Goal: Task Accomplishment & Management: Complete application form

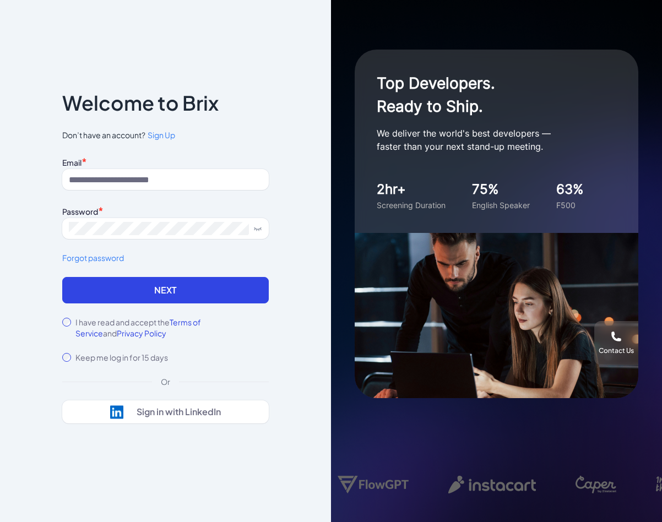
click at [160, 138] on span "Sign Up" at bounding box center [162, 135] width 28 height 10
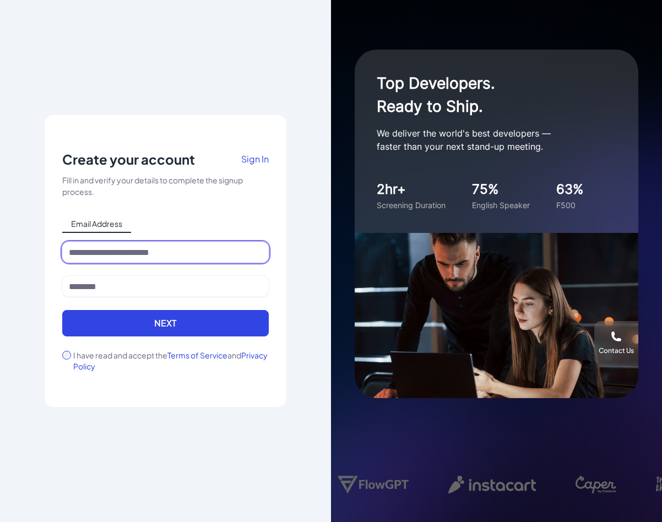
click at [123, 254] on input at bounding box center [165, 252] width 207 height 21
type input "*"
type input "**********"
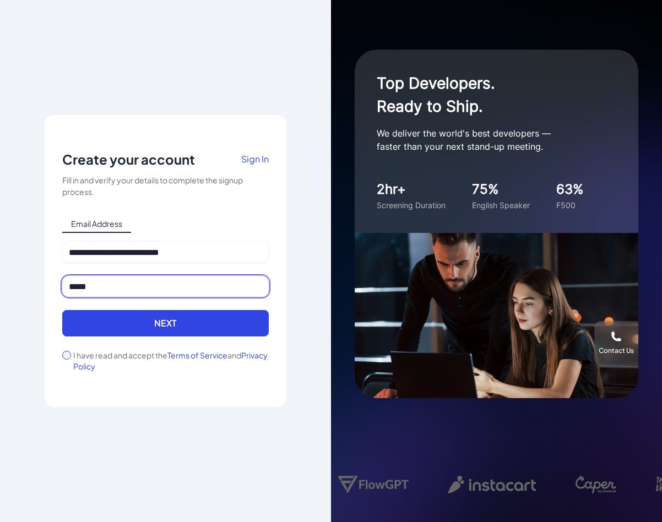
type input "*****"
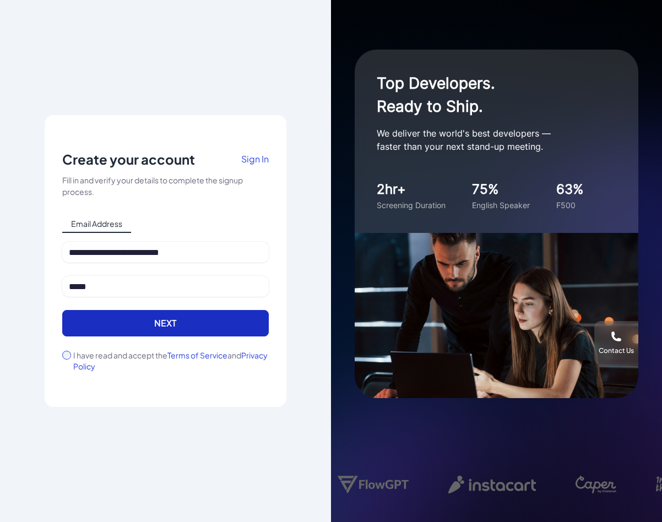
click at [94, 330] on button "Next" at bounding box center [165, 323] width 207 height 26
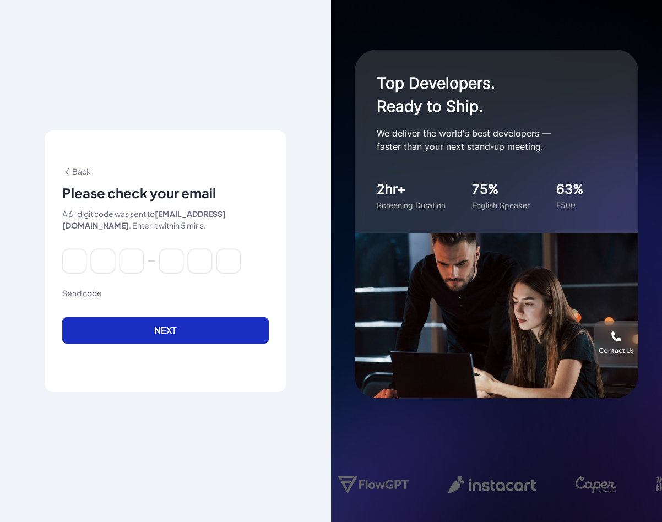
click at [161, 334] on button "Next" at bounding box center [165, 330] width 207 height 26
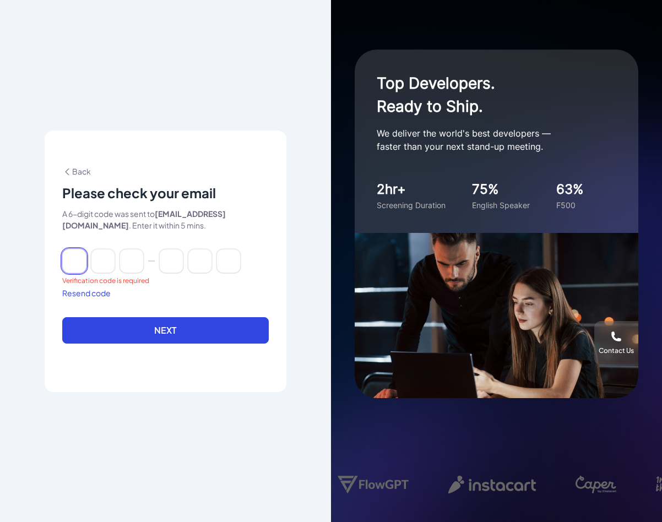
click at [84, 257] on input at bounding box center [74, 261] width 24 height 24
type input "*"
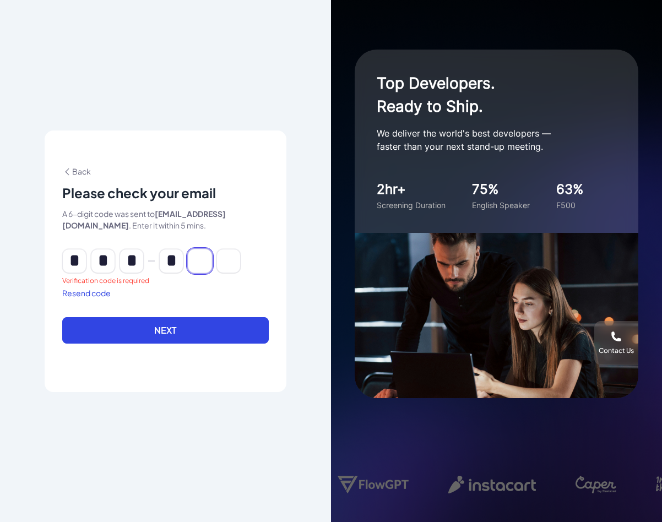
type input "*"
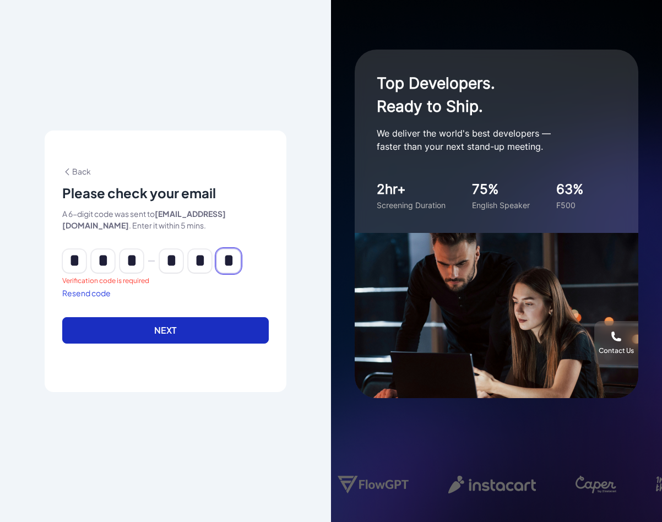
type input "*"
click at [120, 321] on button "Next" at bounding box center [165, 330] width 207 height 26
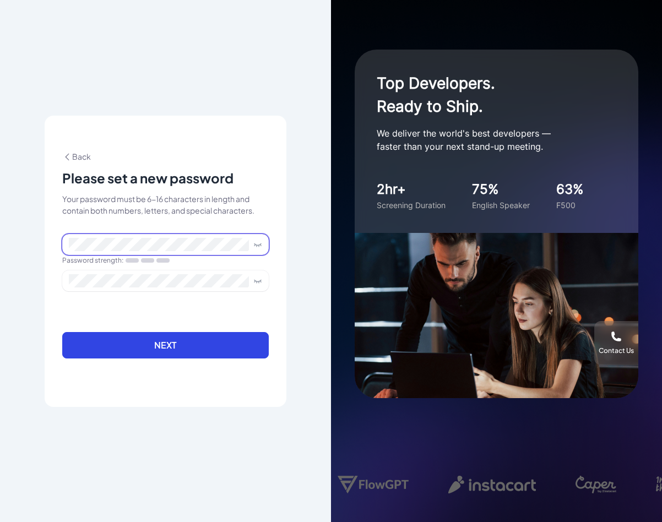
click at [31, 242] on div "**********" at bounding box center [165, 261] width 331 height 522
click at [186, 205] on div "Your password must be 6-16 characters in length and contain both numbers, lette…" at bounding box center [165, 204] width 207 height 23
click at [164, 253] on span at bounding box center [165, 244] width 207 height 21
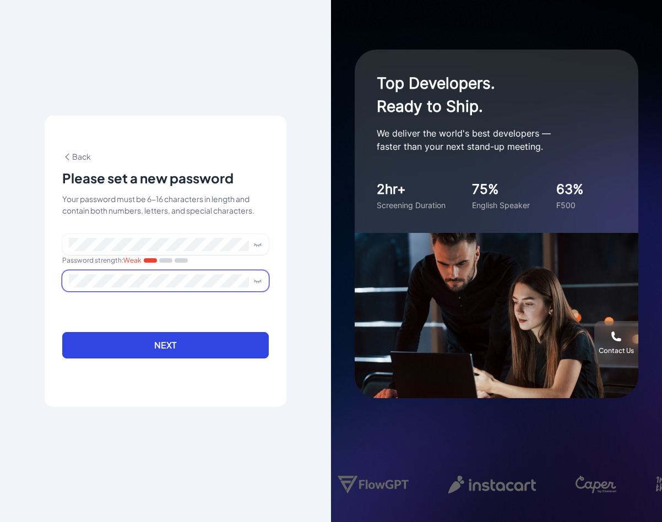
click at [62, 332] on button "Next" at bounding box center [165, 345] width 207 height 26
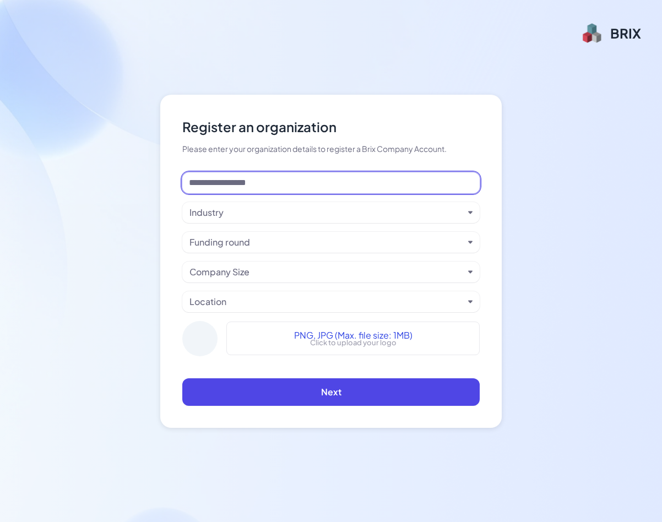
click at [290, 181] on input at bounding box center [330, 182] width 297 height 21
type input "**********"
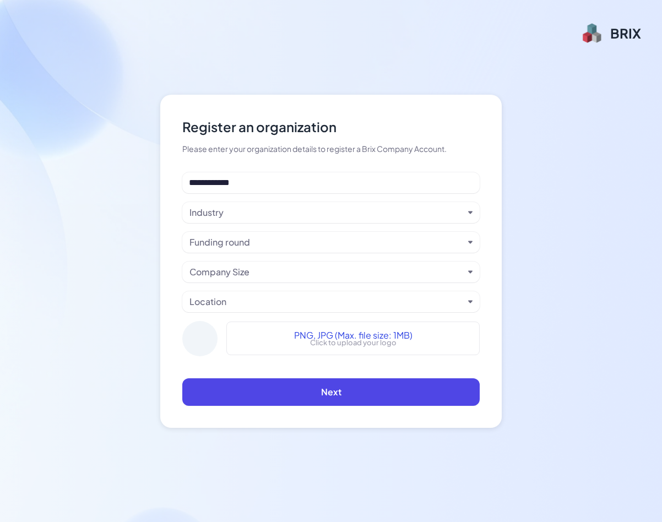
click at [283, 216] on div "Industry" at bounding box center [326, 212] width 274 height 13
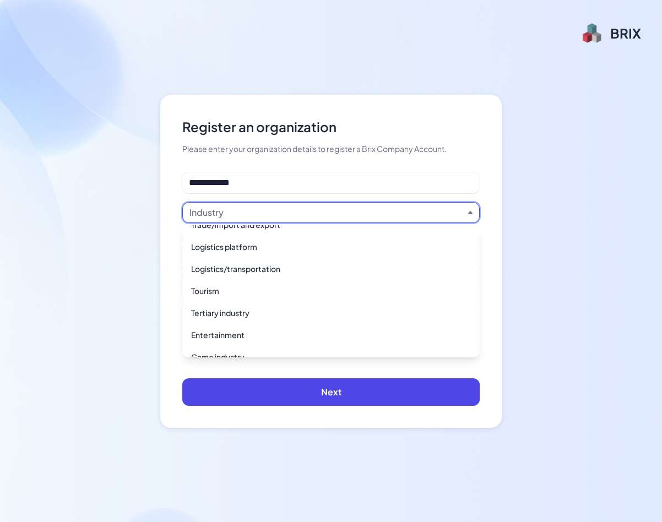
scroll to position [800, 0]
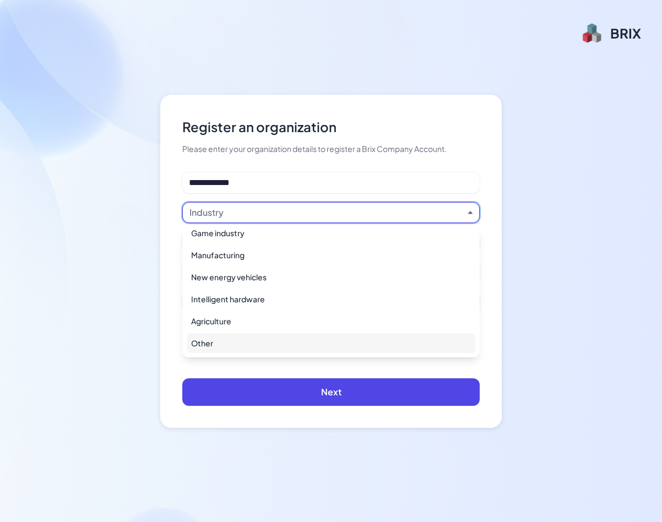
click at [204, 341] on div "Other" at bounding box center [331, 343] width 289 height 20
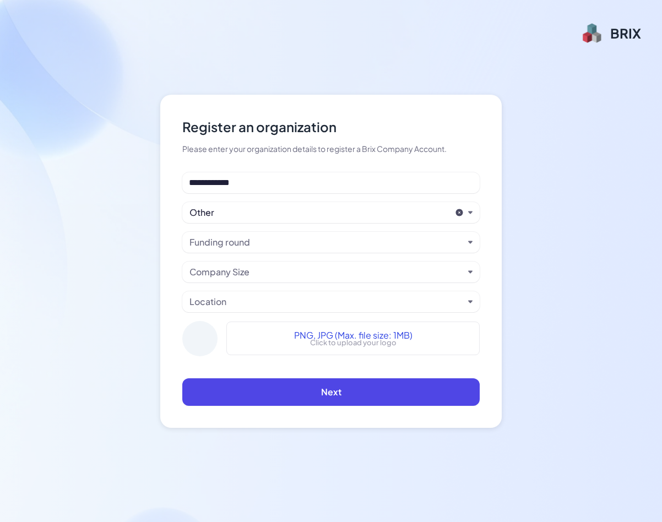
click at [214, 241] on div "Funding round" at bounding box center [219, 242] width 61 height 13
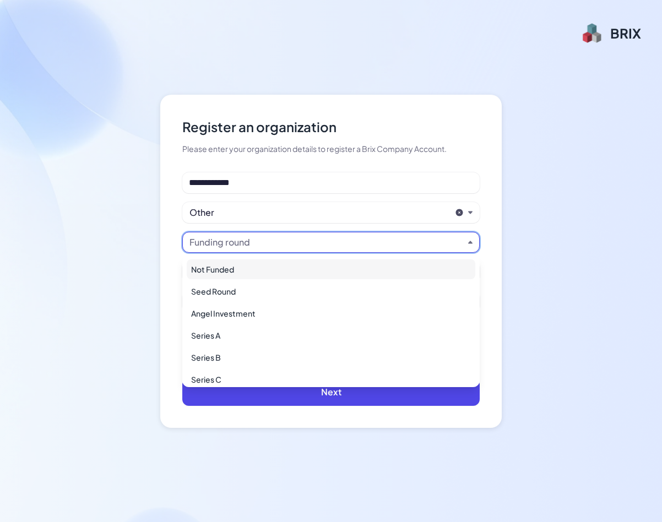
click at [218, 270] on div "Not Funded" at bounding box center [331, 269] width 289 height 20
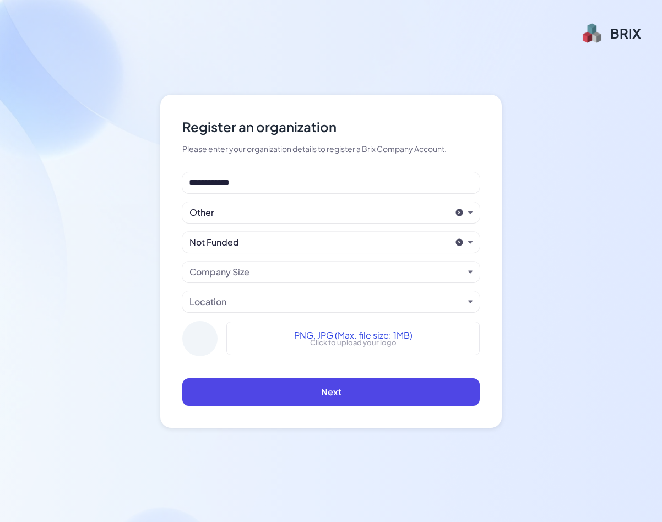
click at [232, 275] on div "Company Size" at bounding box center [219, 271] width 60 height 13
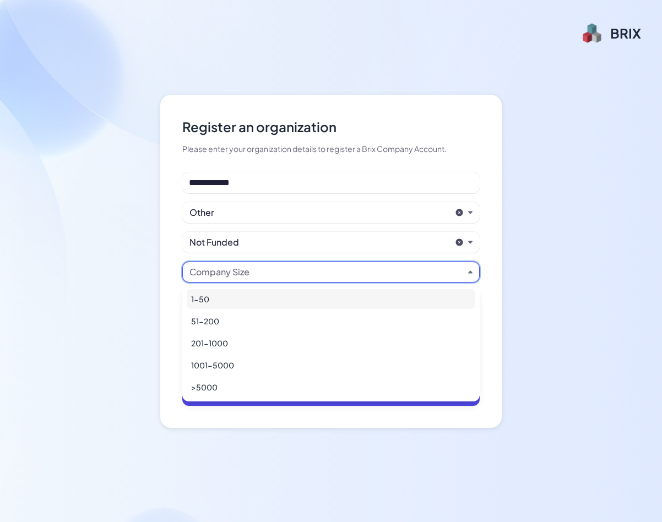
click at [223, 302] on div "1-50" at bounding box center [331, 299] width 289 height 20
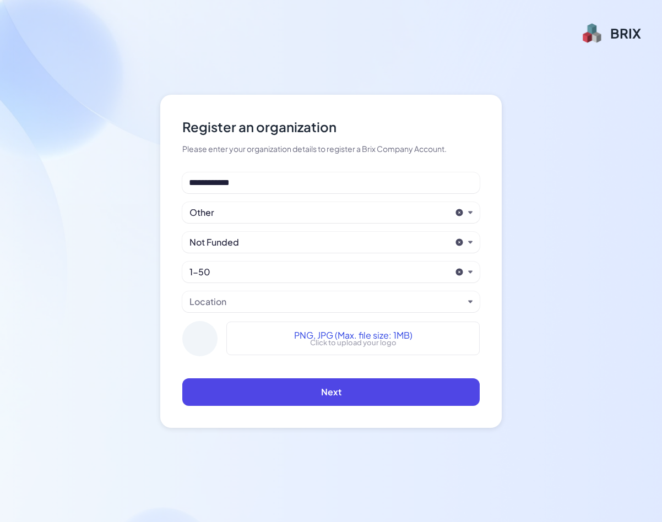
click at [237, 303] on div "Location" at bounding box center [326, 301] width 274 height 13
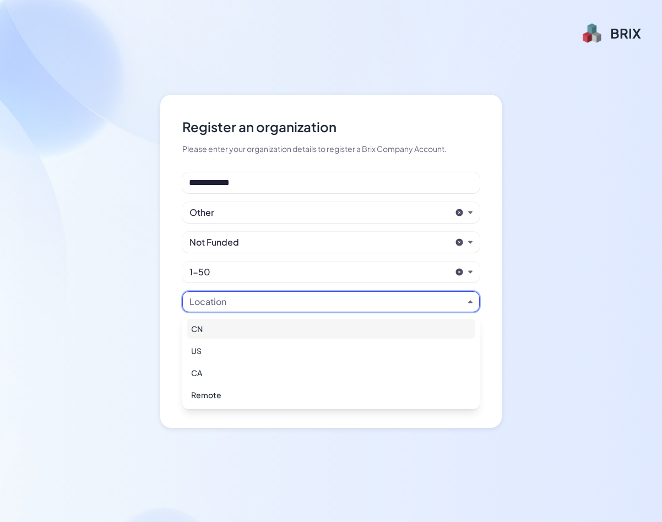
click at [205, 332] on div "CN" at bounding box center [331, 329] width 289 height 20
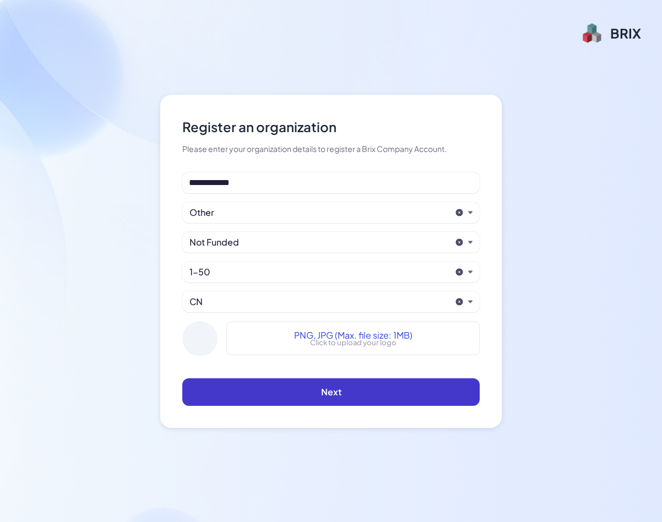
click at [237, 383] on button "Next" at bounding box center [330, 392] width 297 height 28
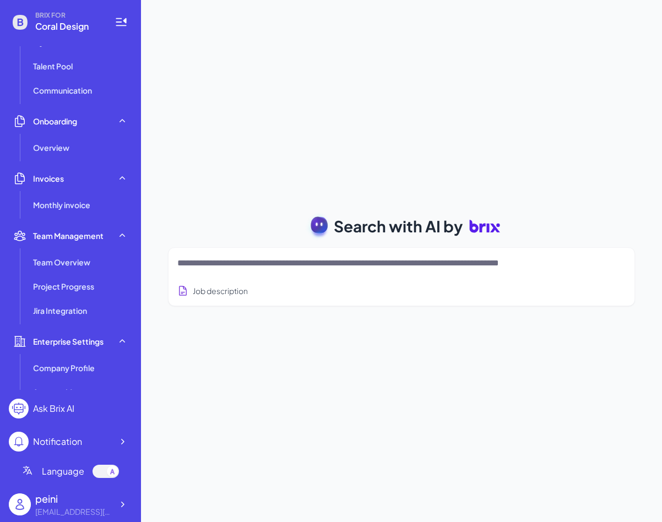
scroll to position [193, 0]
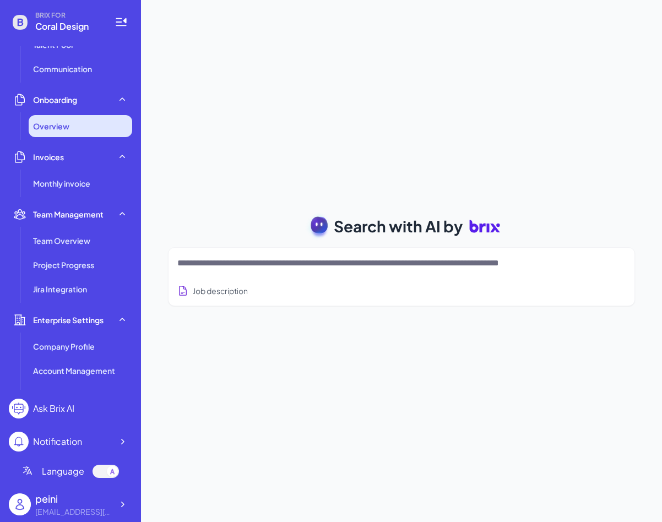
click at [61, 129] on span "Overview" at bounding box center [51, 126] width 36 height 11
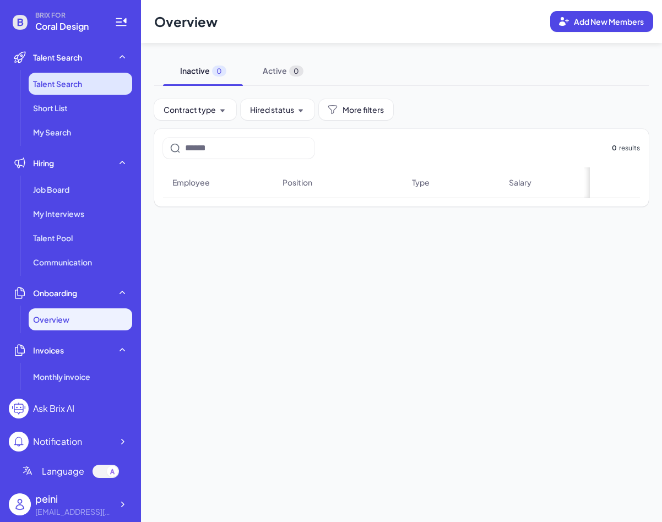
click at [54, 90] on li "Talent Search" at bounding box center [81, 84] width 104 height 22
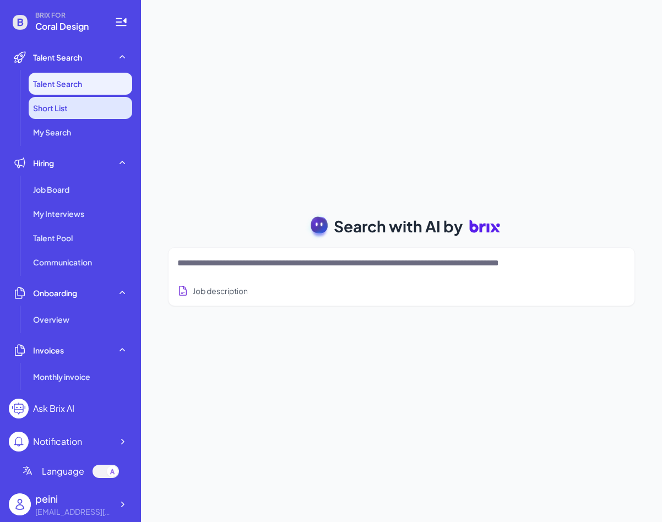
click at [53, 105] on span "Short List" at bounding box center [50, 107] width 35 height 11
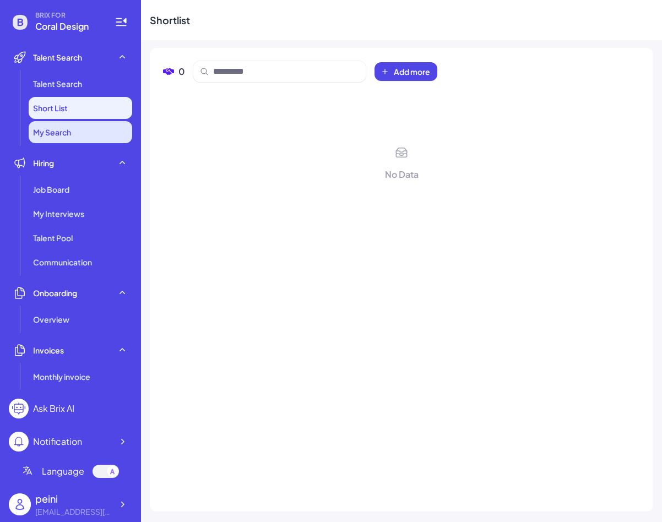
click at [54, 123] on li "My Search" at bounding box center [81, 132] width 104 height 22
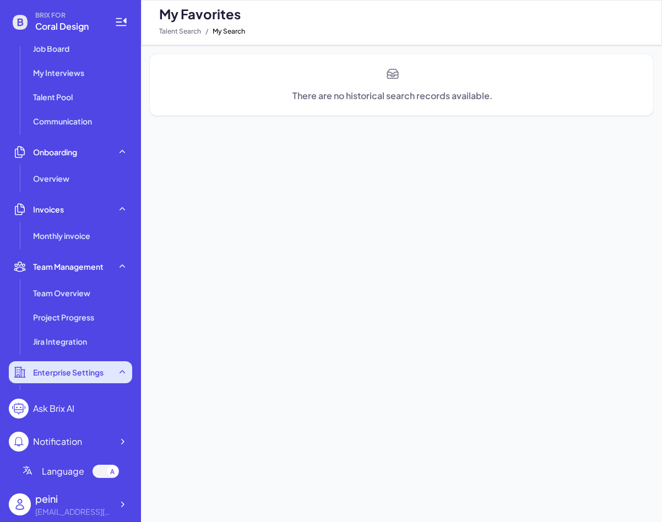
scroll to position [261, 0]
